Goal: Navigation & Orientation: Find specific page/section

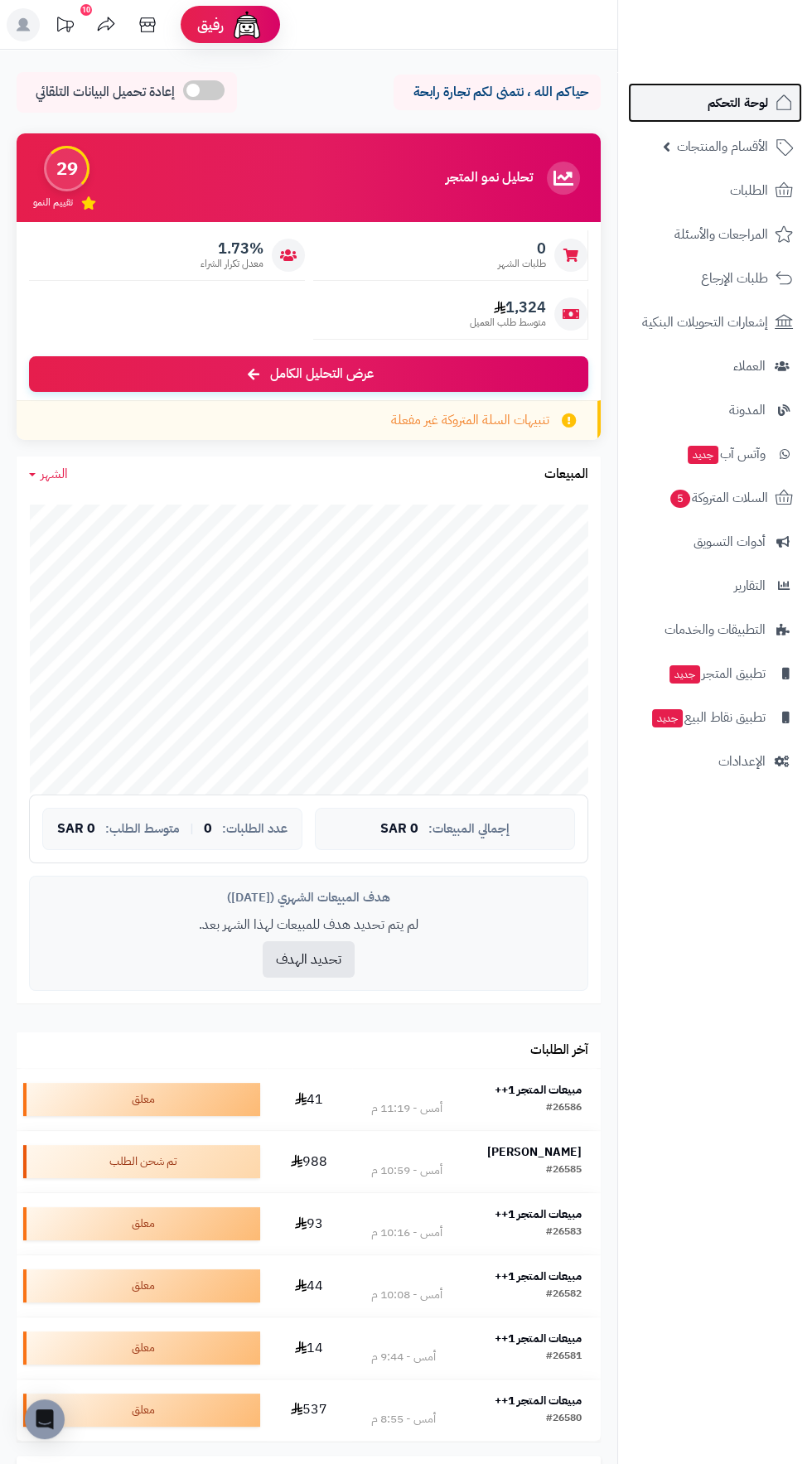
click at [741, 94] on span "لوحة التحكم" at bounding box center [737, 103] width 60 height 23
